Goal: Check status

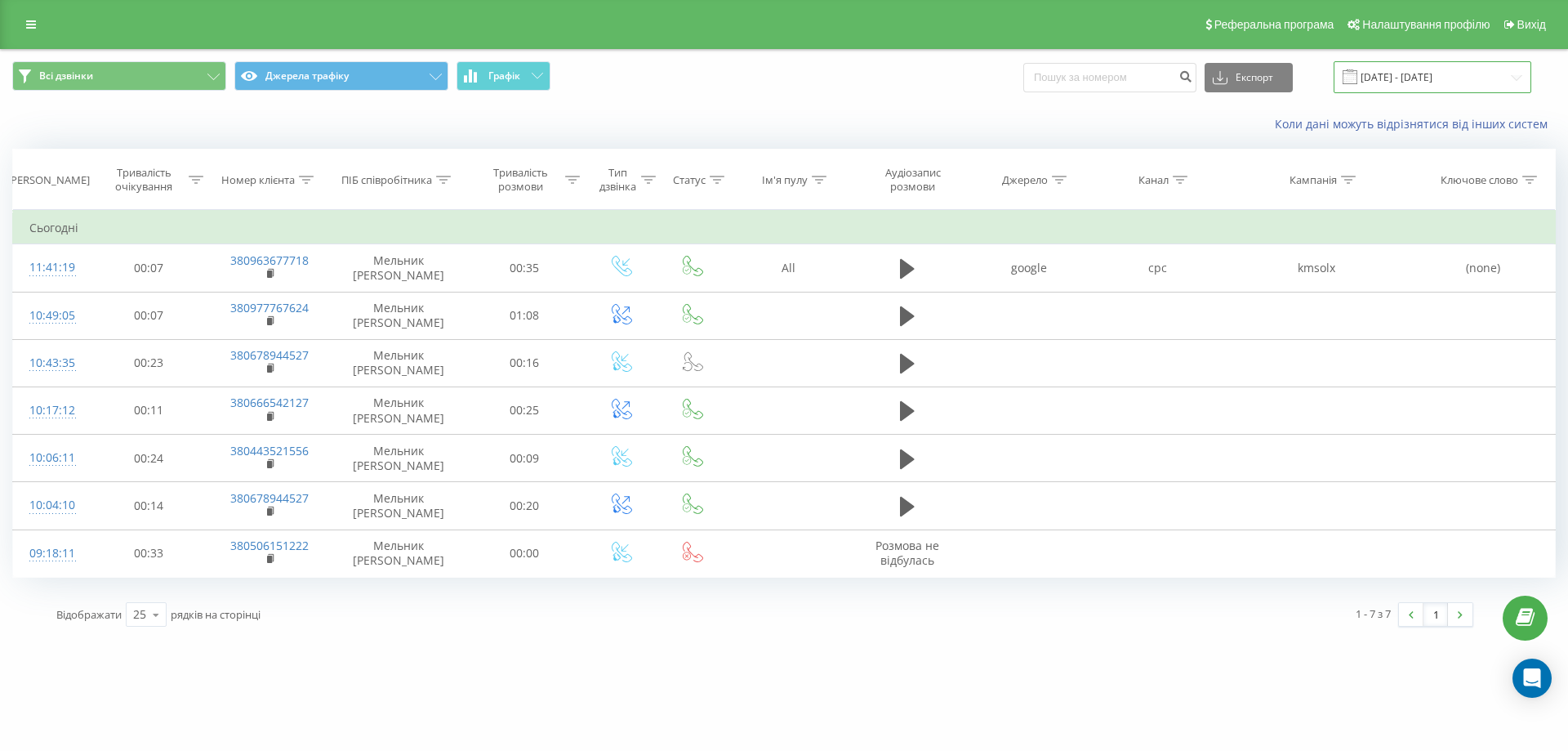
click at [1395, 72] on input "[DATE] - [DATE]" at bounding box center [1432, 77] width 198 height 32
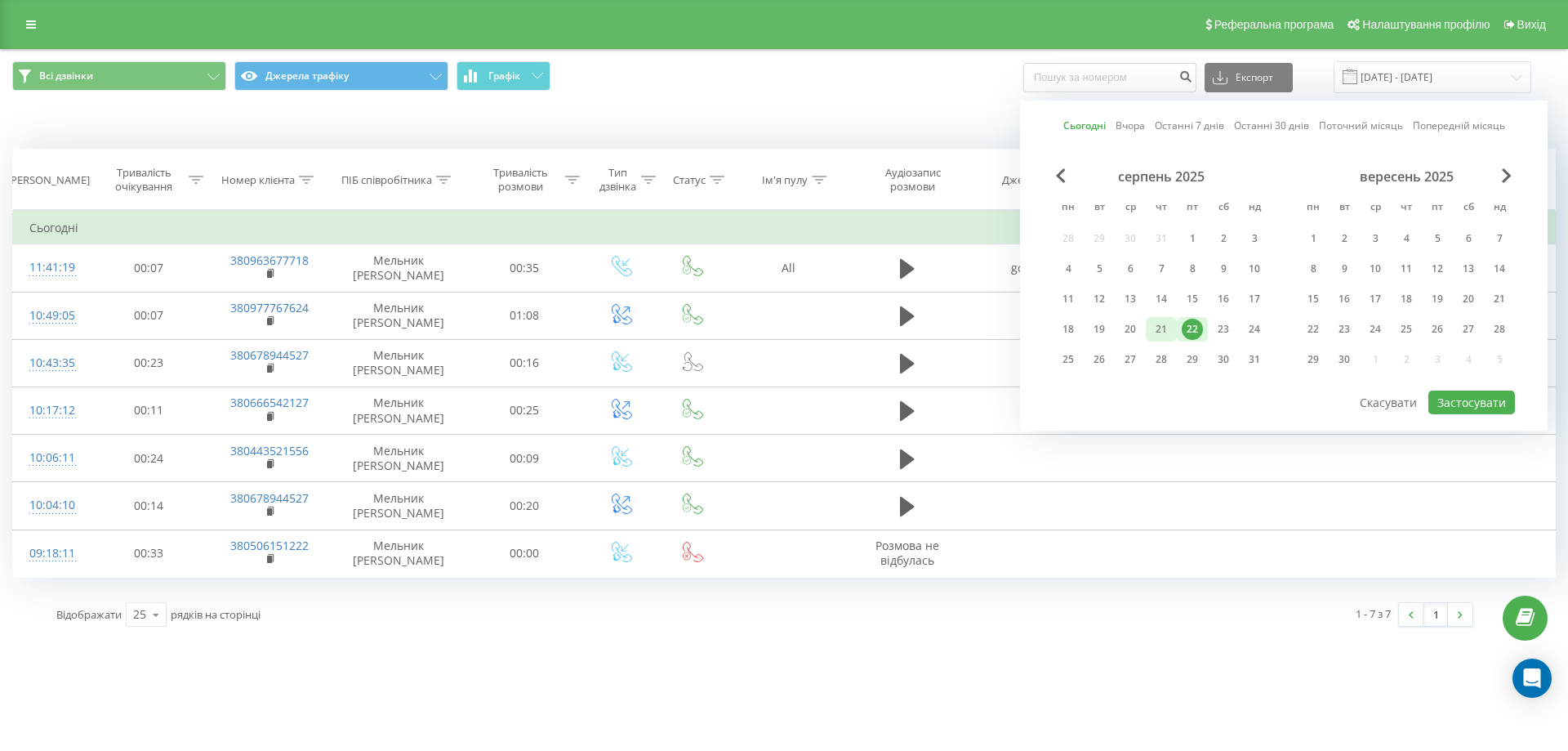
click at [1168, 328] on div "21" at bounding box center [1162, 329] width 22 height 22
click at [1450, 400] on button "Застосувати" at bounding box center [1472, 402] width 87 height 24
type input "[DATE] - [DATE]"
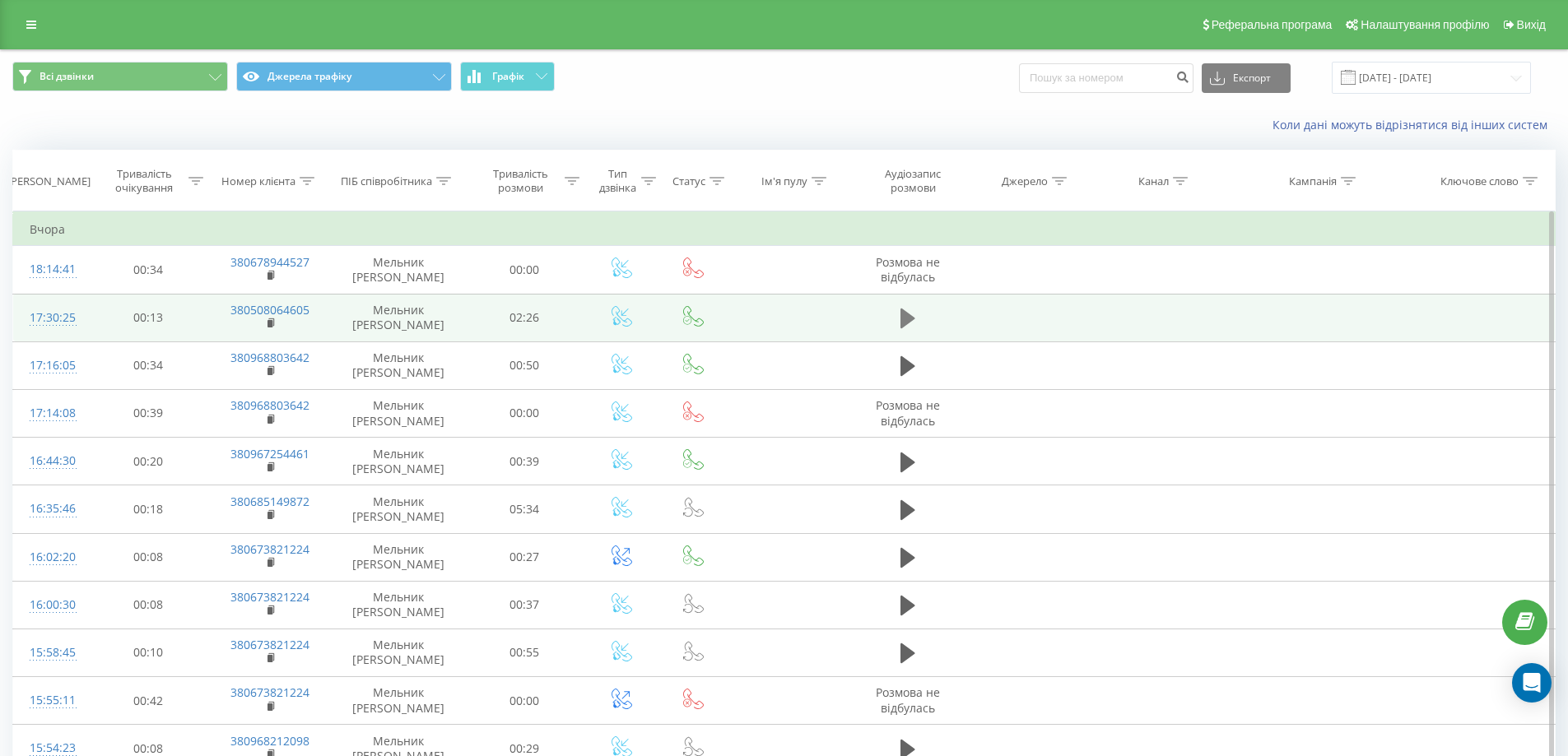
click at [912, 315] on icon at bounding box center [907, 317] width 15 height 23
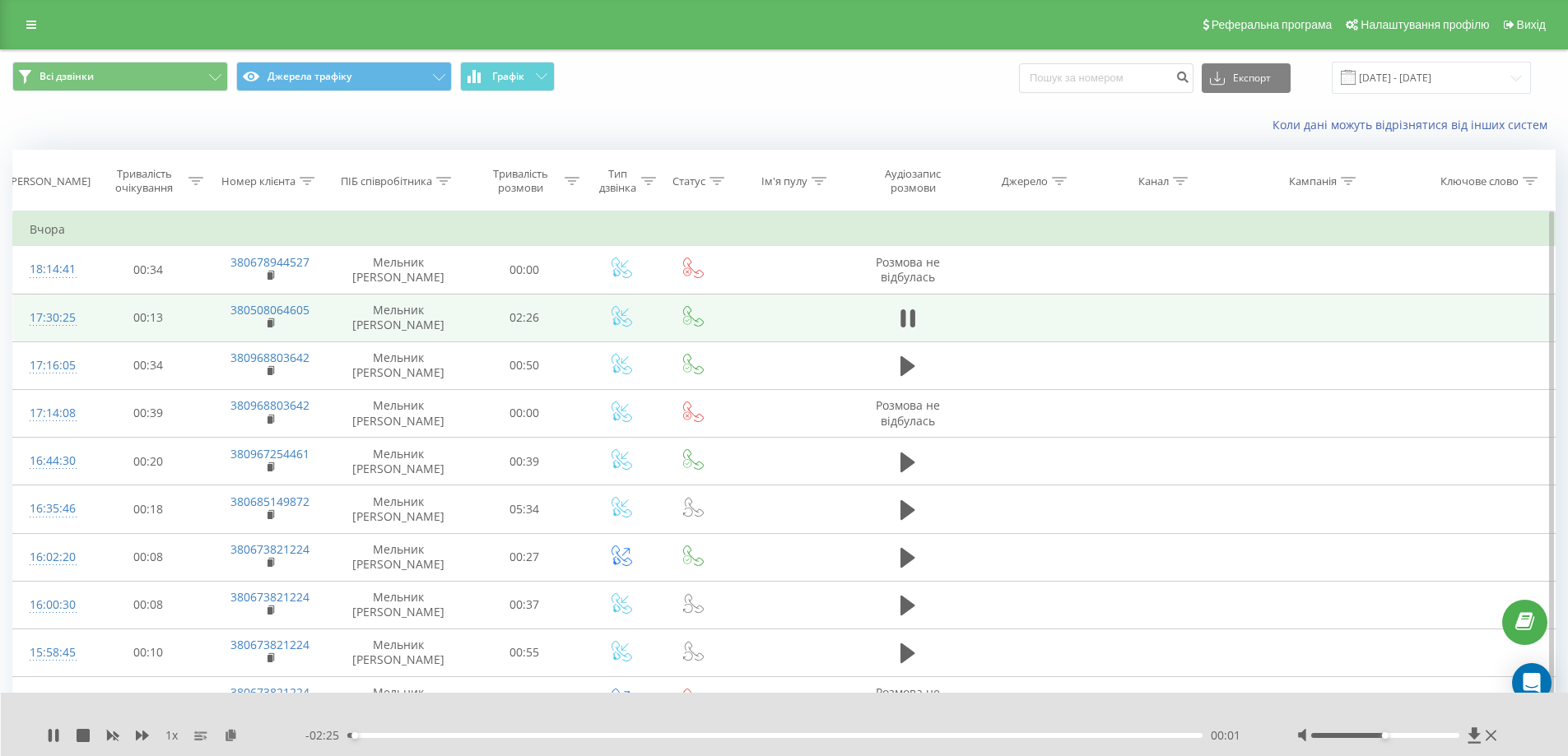
click at [1351, 735] on div at bounding box center [1384, 735] width 148 height 5
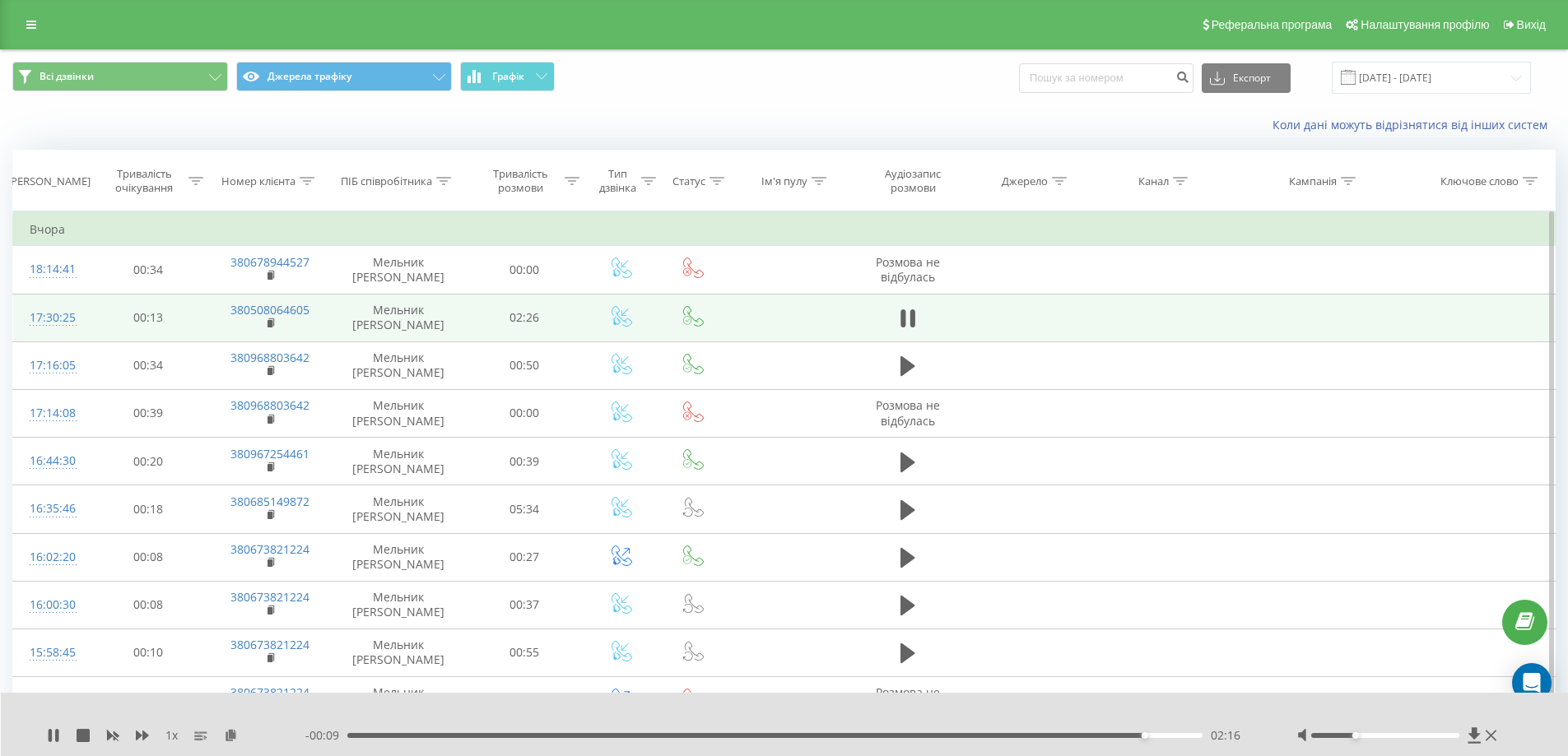
click at [953, 735] on div "02:16" at bounding box center [775, 735] width 856 height 5
click at [900, 320] on icon at bounding box center [907, 317] width 15 height 23
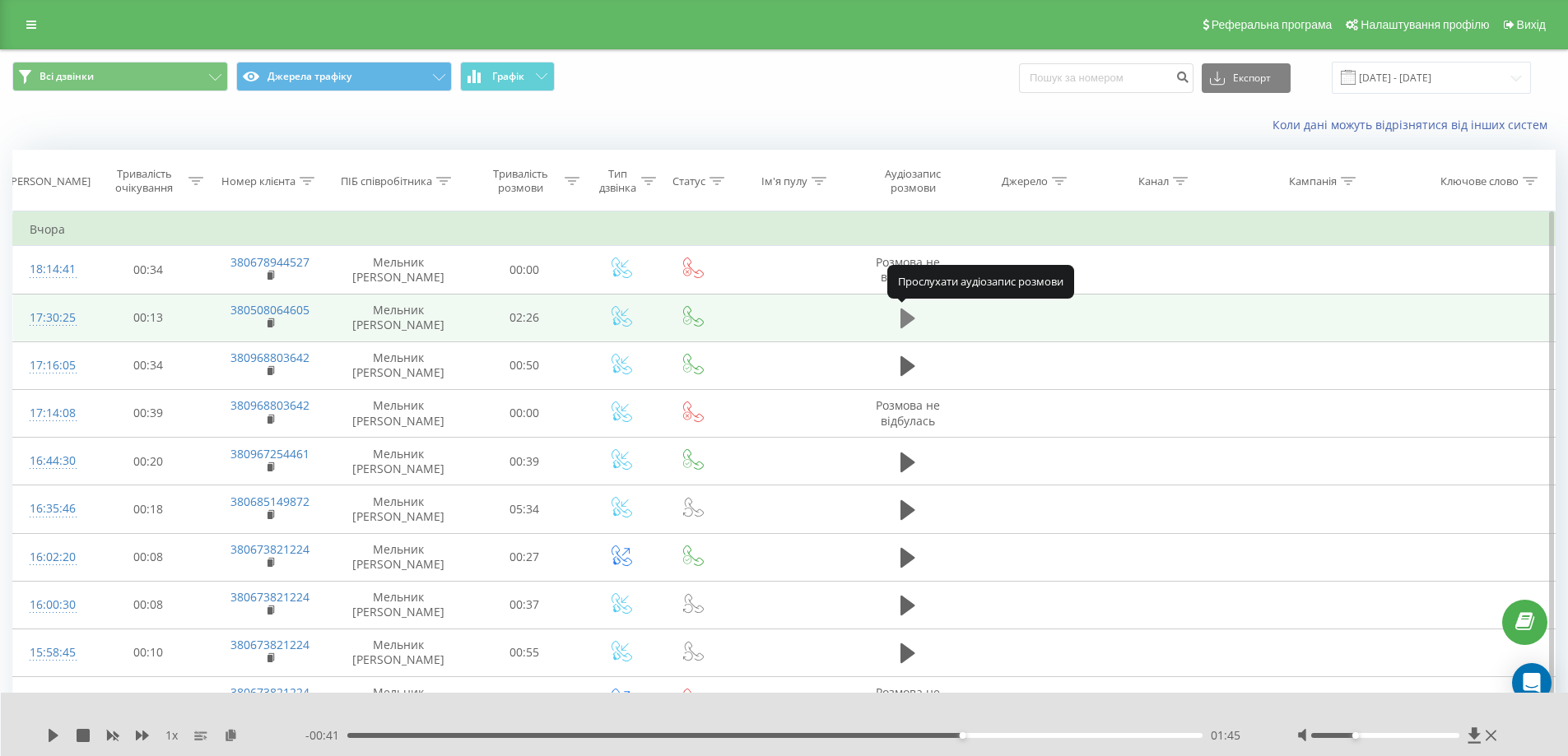
click at [904, 321] on icon at bounding box center [907, 318] width 15 height 20
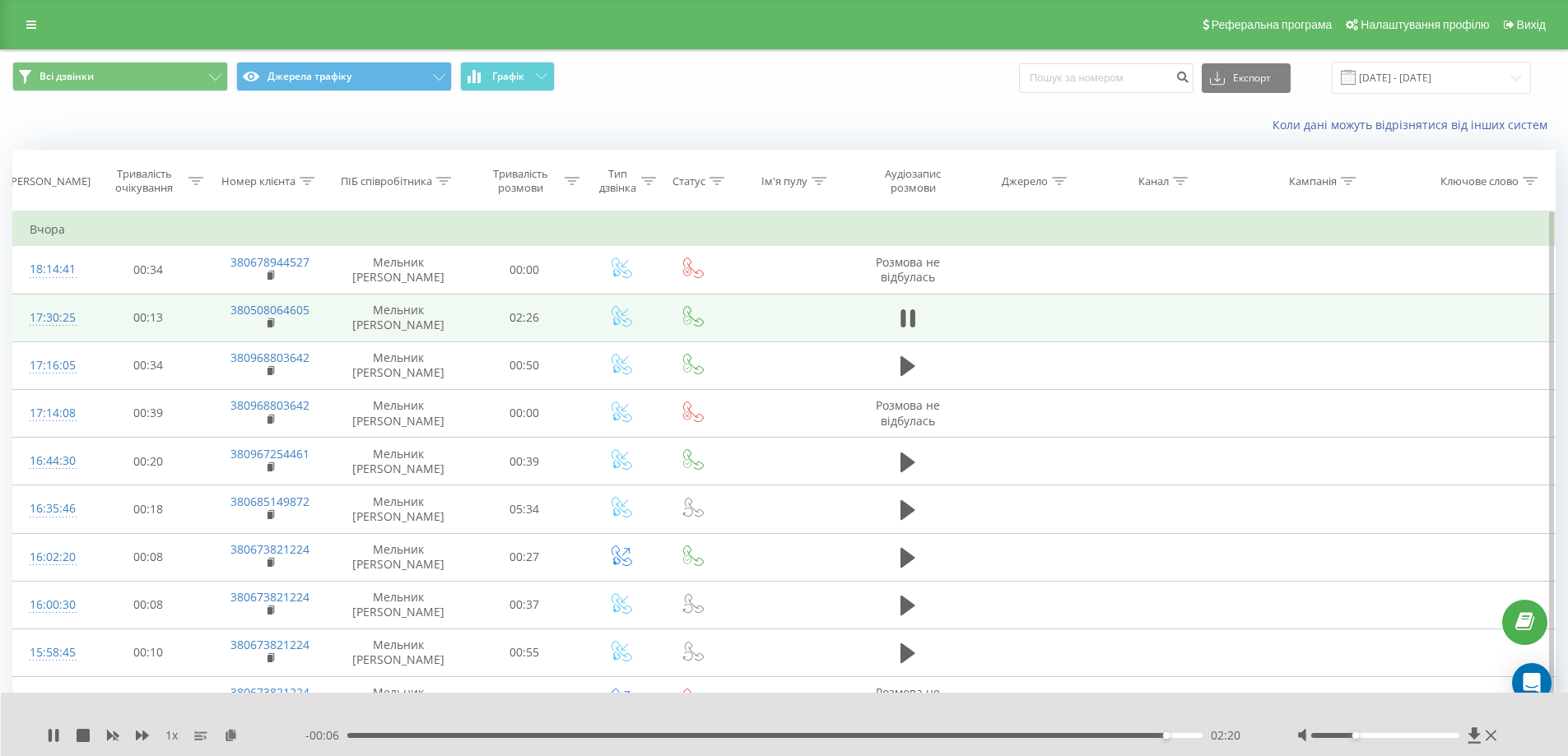
click at [46, 735] on div "1 x - 00:06 02:20 02:20" at bounding box center [785, 724] width 1568 height 63
click at [53, 731] on icon at bounding box center [53, 735] width 13 height 13
click at [271, 319] on icon at bounding box center [271, 321] width 6 height 7
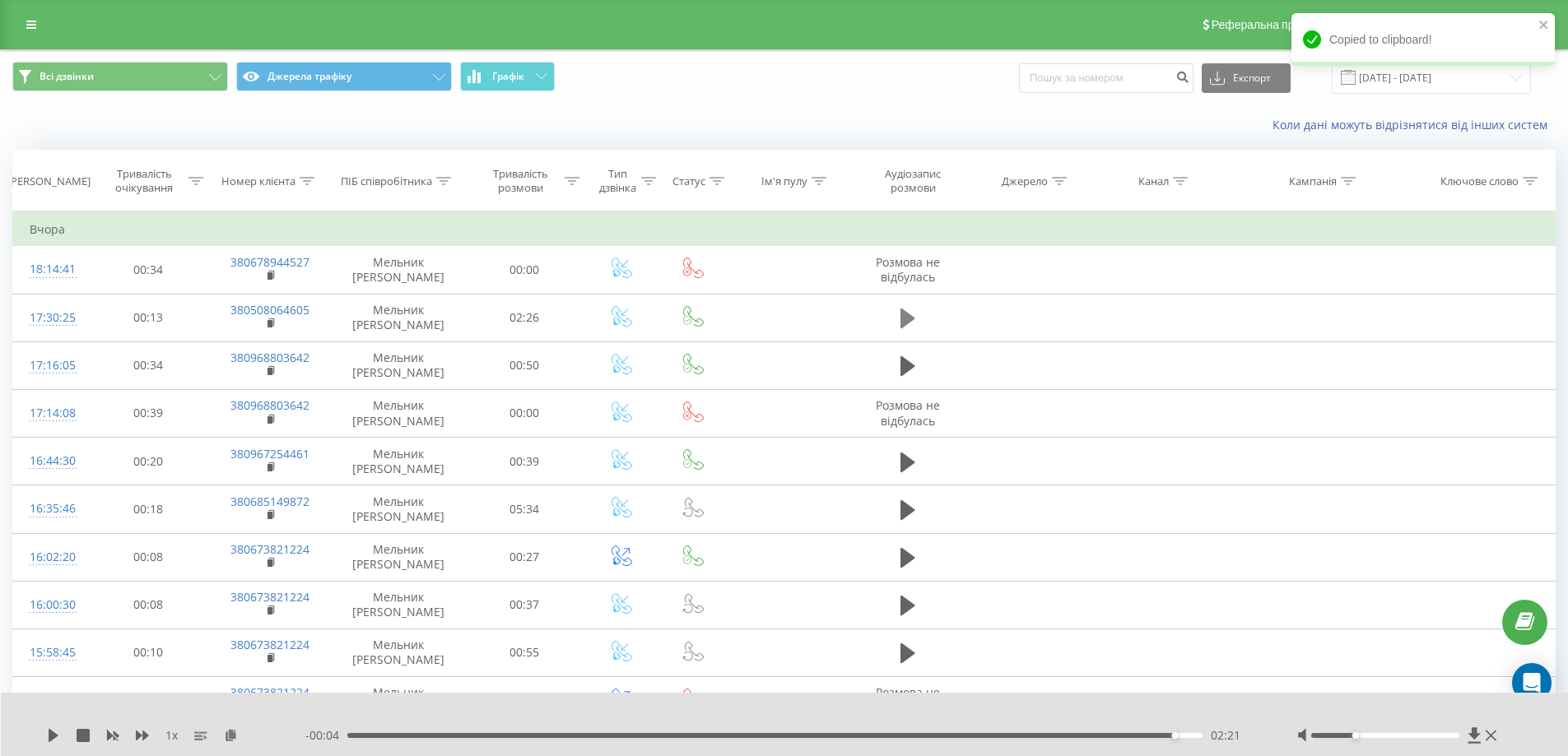
click at [904, 319] on icon at bounding box center [907, 318] width 15 height 20
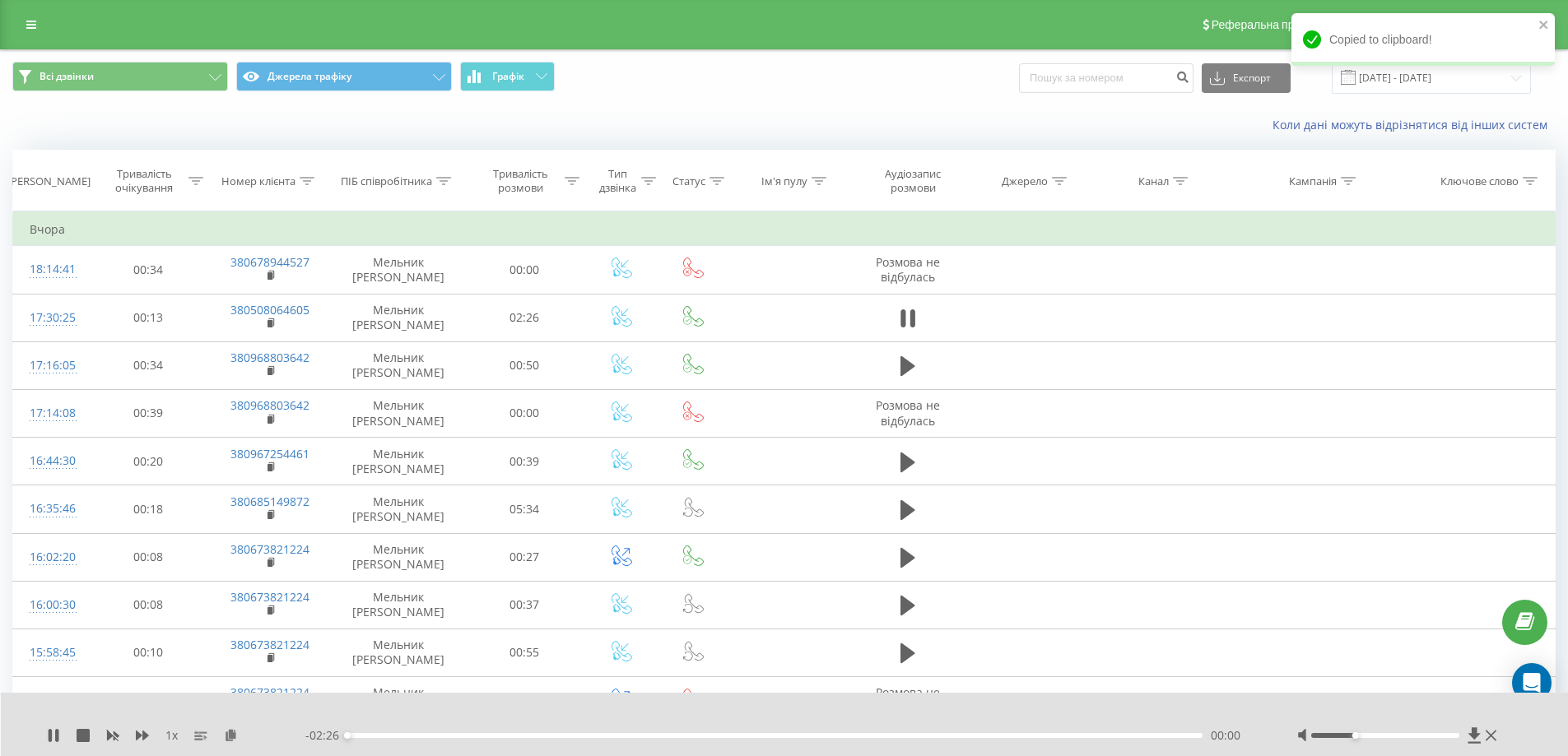
click at [558, 735] on div "00:00" at bounding box center [775, 735] width 856 height 5
click at [906, 320] on icon at bounding box center [907, 317] width 15 height 23
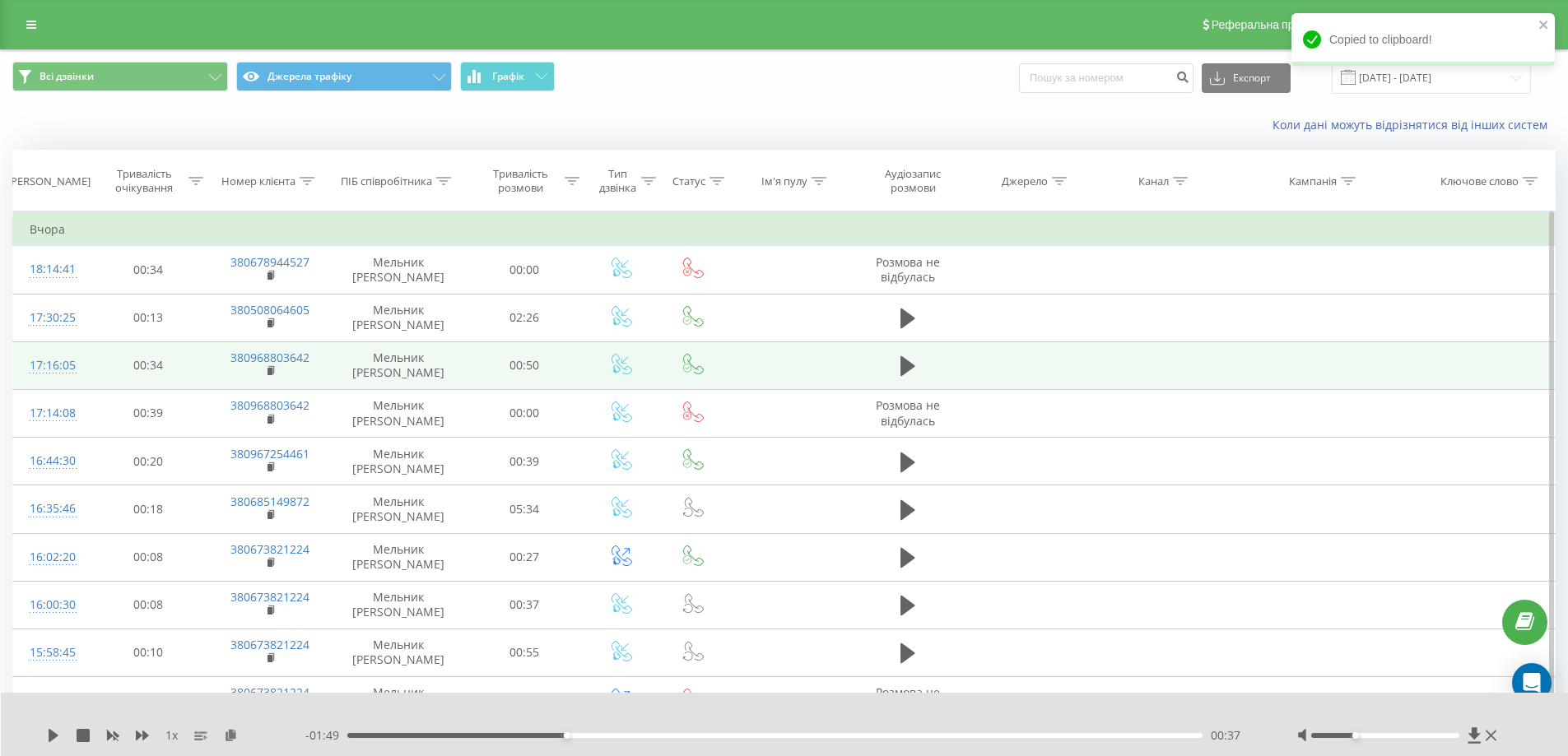
click at [273, 323] on rect at bounding box center [270, 323] width 5 height 7
